Goal: Transaction & Acquisition: Purchase product/service

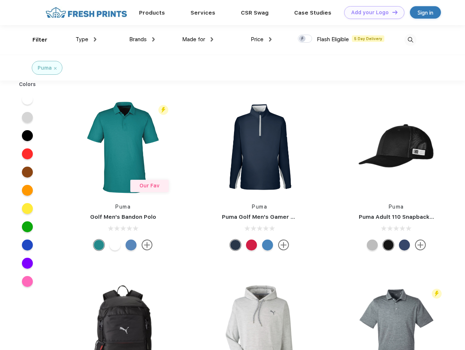
scroll to position [0, 0]
click at [371, 12] on link "Add your Logo Design Tool" at bounding box center [374, 12] width 60 height 13
click at [0, 0] on div "Design Tool" at bounding box center [0, 0] width 0 height 0
click at [391, 12] on link "Add your Logo Design Tool" at bounding box center [374, 12] width 60 height 13
click at [35, 40] on div "Filter" at bounding box center [39, 40] width 15 height 8
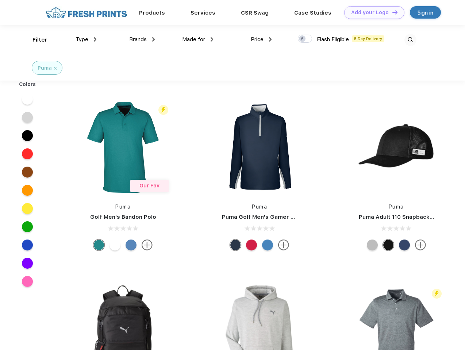
click at [86, 39] on span "Type" at bounding box center [82, 39] width 13 height 7
click at [142, 39] on span "Brands" at bounding box center [138, 39] width 18 height 7
click at [198, 39] on span "Made for" at bounding box center [193, 39] width 23 height 7
click at [261, 39] on span "Price" at bounding box center [257, 39] width 13 height 7
click at [305, 39] on div at bounding box center [305, 39] width 14 height 8
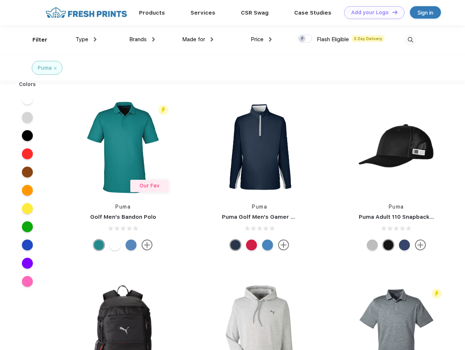
click at [302, 39] on input "checkbox" at bounding box center [300, 36] width 5 height 5
click at [410, 40] on img at bounding box center [410, 40] width 12 height 12
